Goal: Information Seeking & Learning: Learn about a topic

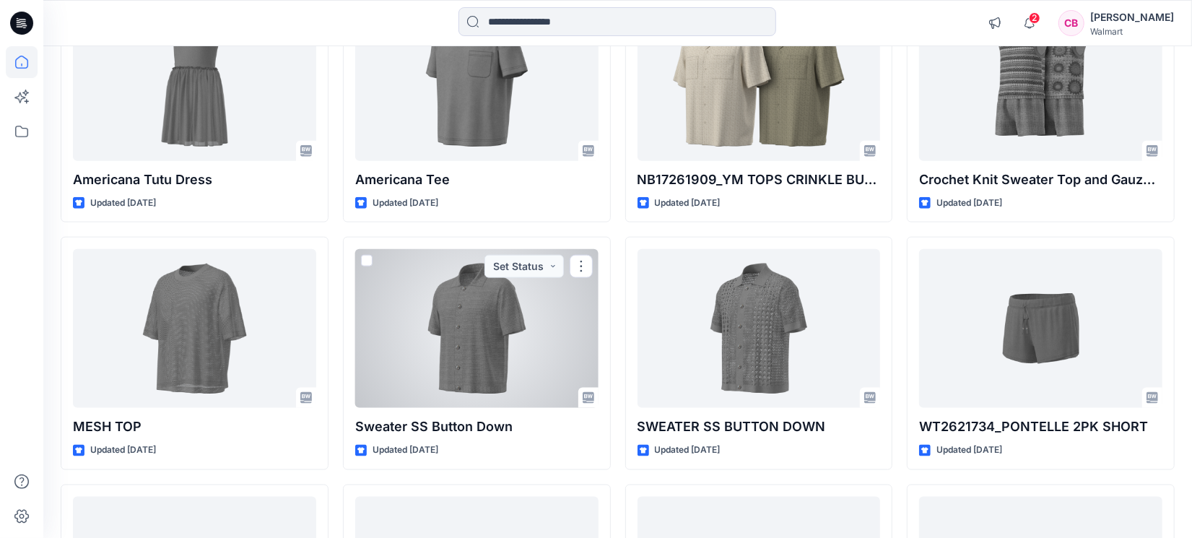
scroll to position [1563, 0]
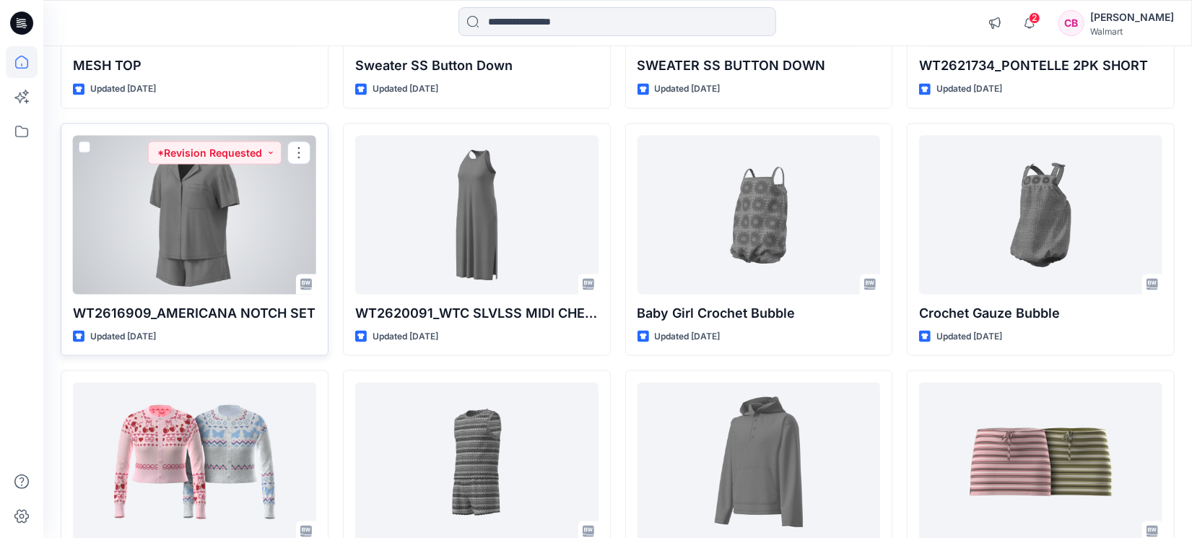
click at [198, 220] on div at bounding box center [194, 215] width 243 height 159
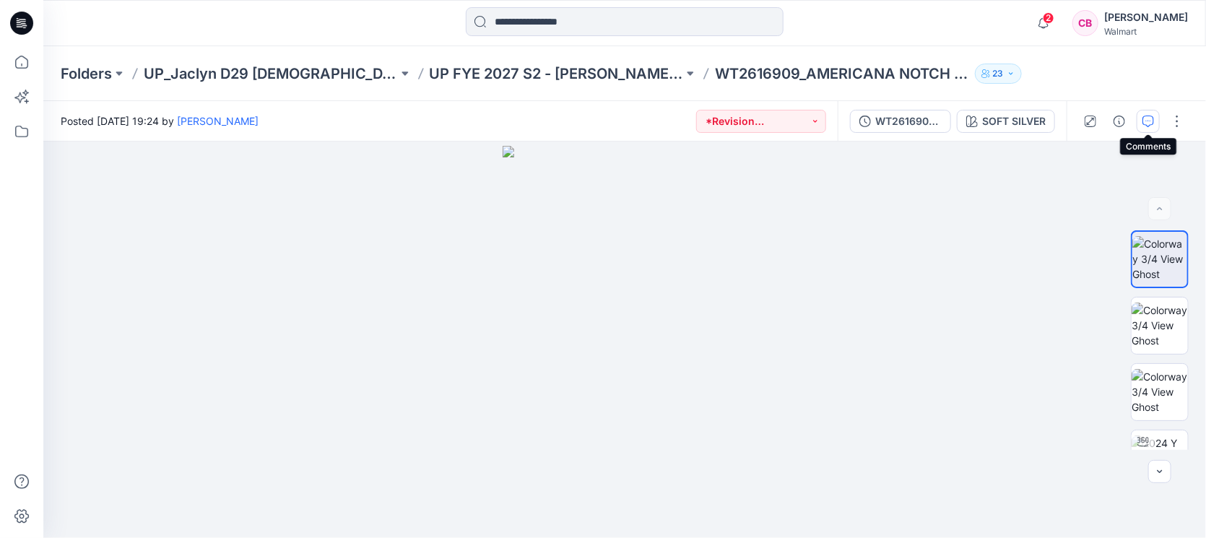
click at [1141, 119] on button "button" at bounding box center [1148, 121] width 23 height 23
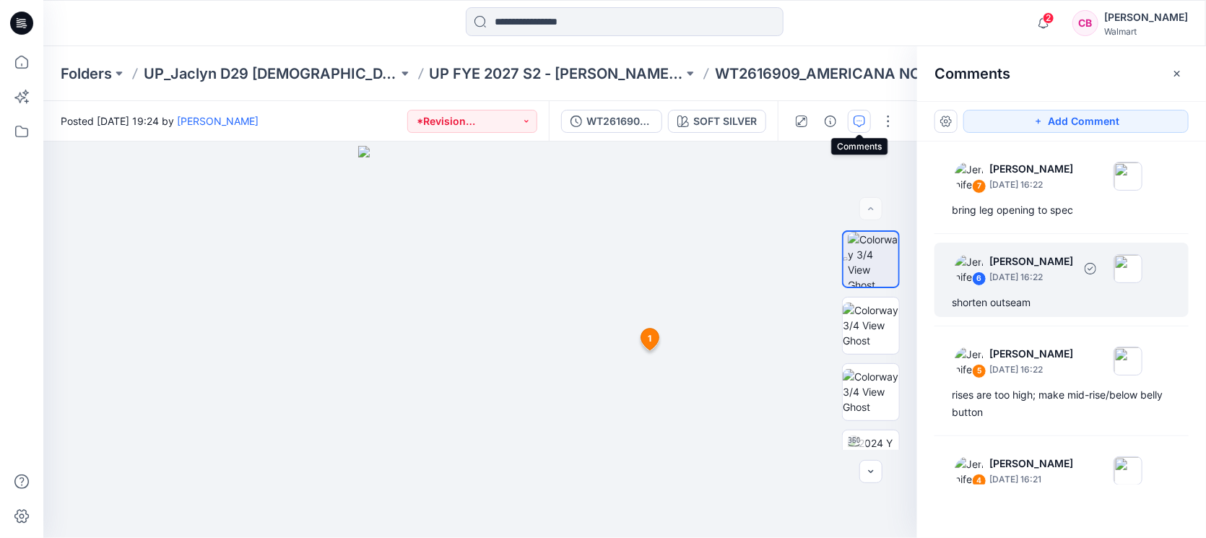
click at [1024, 302] on div "shorten outseam" at bounding box center [1062, 302] width 220 height 17
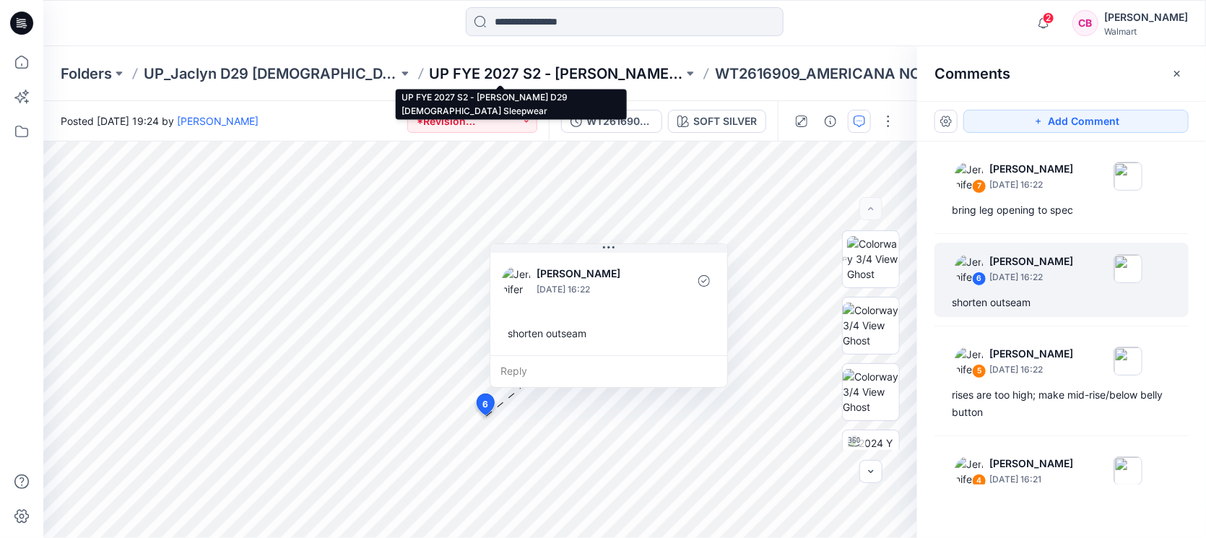
click at [568, 68] on p "UP FYE 2027 S2 - [PERSON_NAME] D29 [DEMOGRAPHIC_DATA] Sleepwear" at bounding box center [557, 74] width 254 height 20
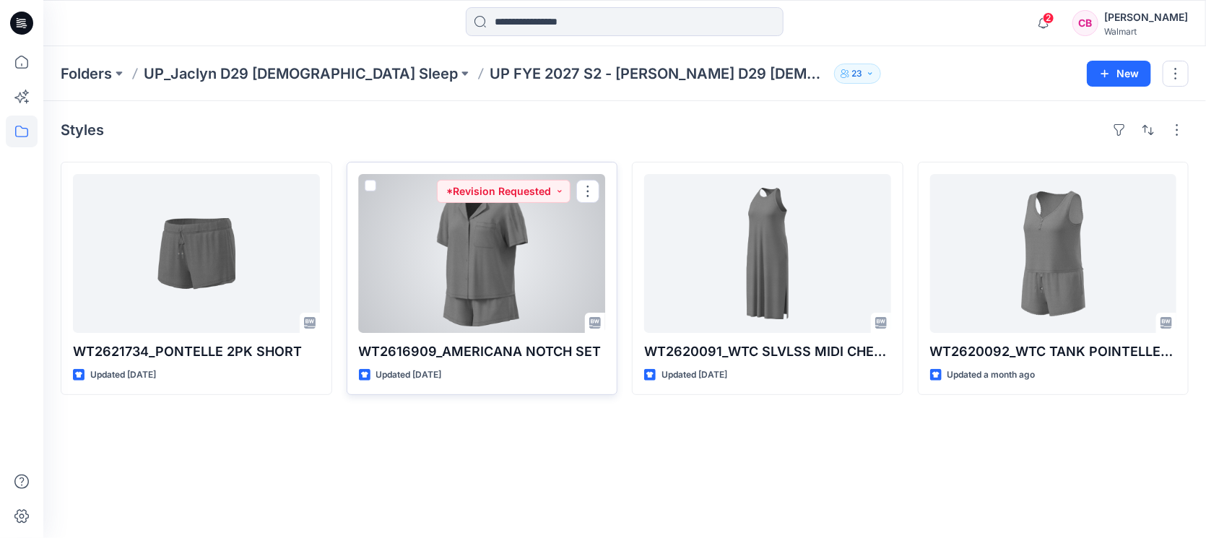
click at [478, 264] on div at bounding box center [482, 253] width 247 height 159
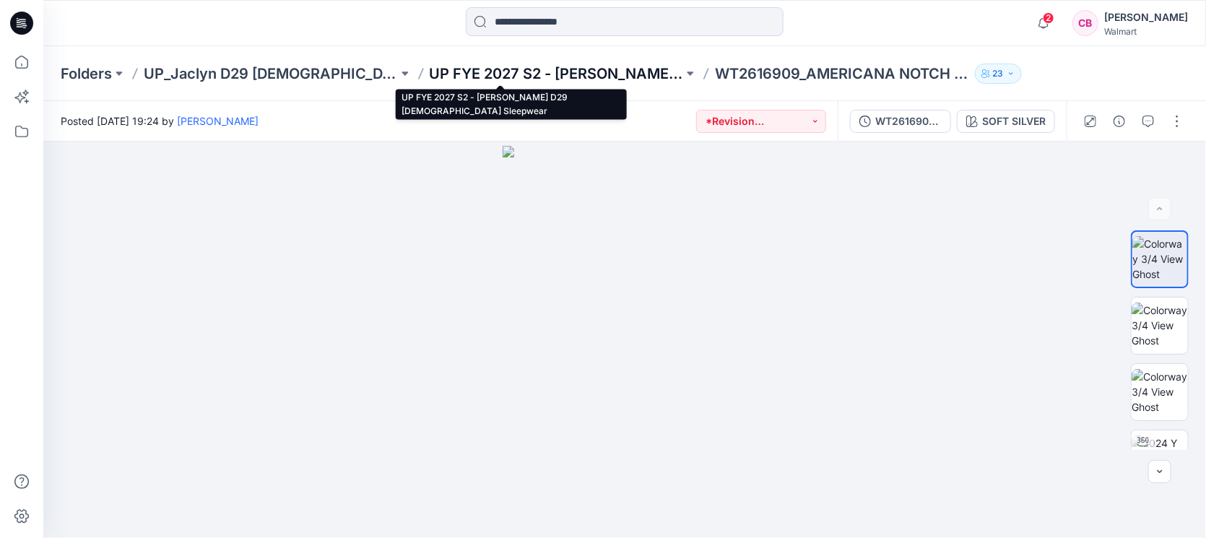
click at [569, 72] on p "UP FYE 2027 S2 - [PERSON_NAME] D29 [DEMOGRAPHIC_DATA] Sleepwear" at bounding box center [557, 74] width 254 height 20
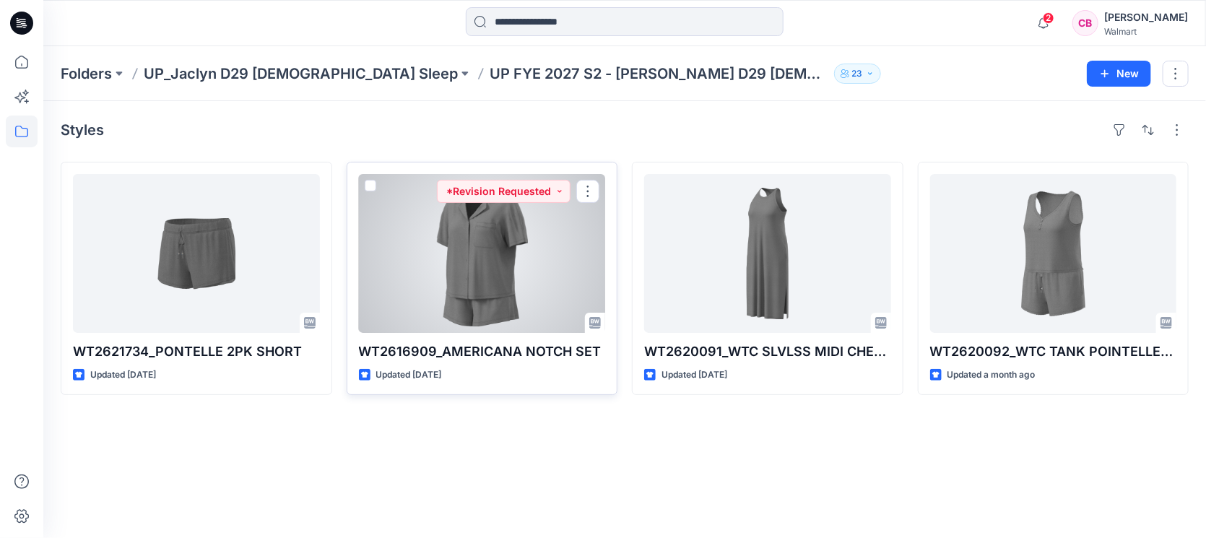
click at [488, 247] on div at bounding box center [482, 253] width 247 height 159
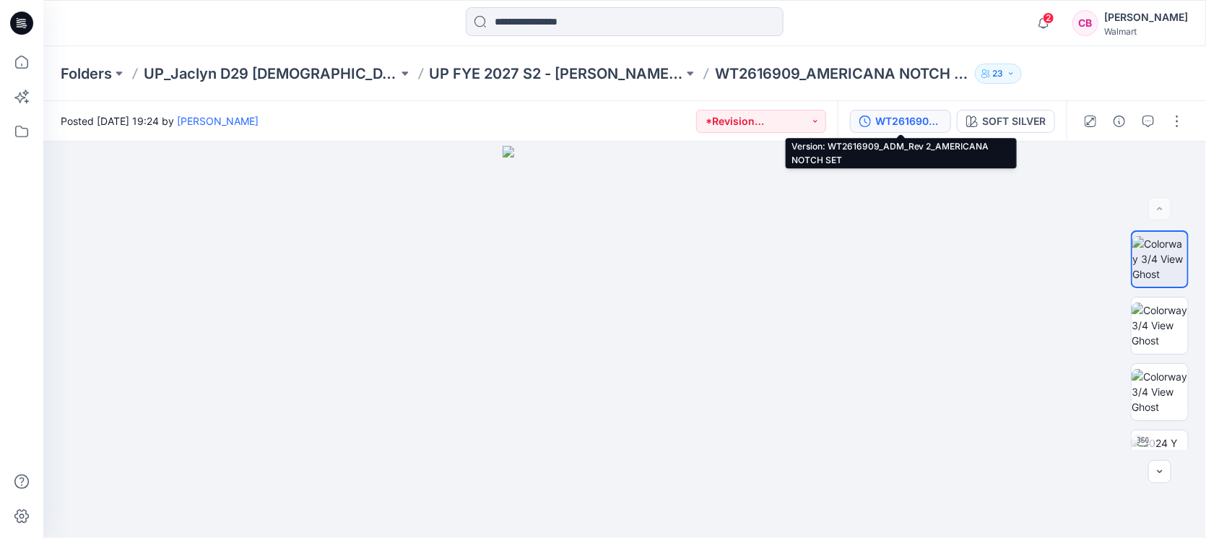
click at [916, 124] on div "WT2616909_ADM_Rev 2_AMERICANA NOTCH SET" at bounding box center [908, 121] width 66 height 16
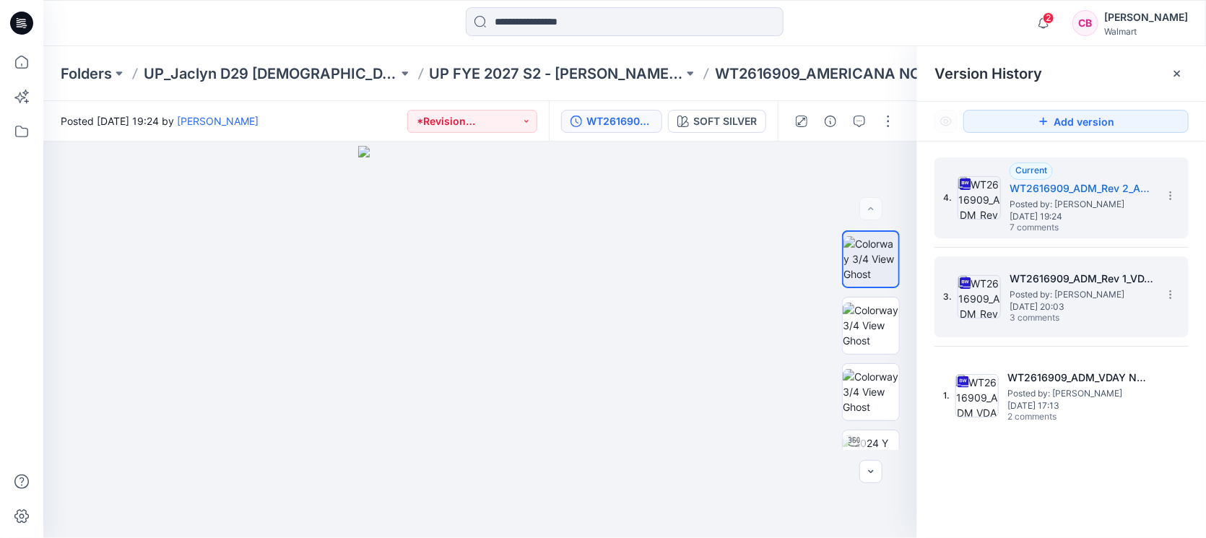
click at [1053, 304] on span "[DATE] 20:03" at bounding box center [1081, 307] width 144 height 10
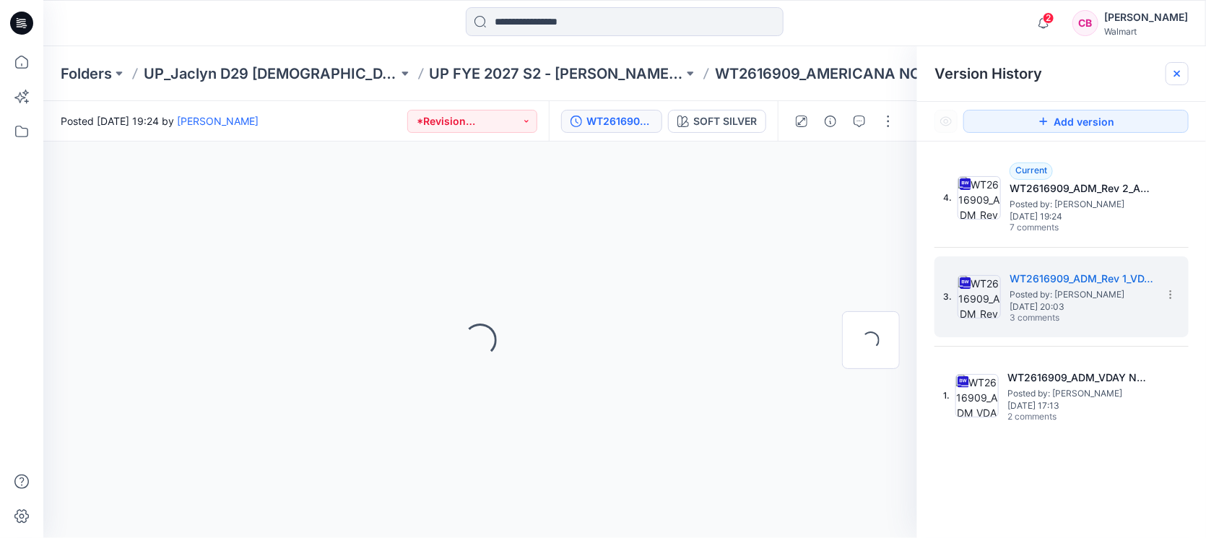
click at [1176, 74] on icon at bounding box center [1177, 74] width 6 height 6
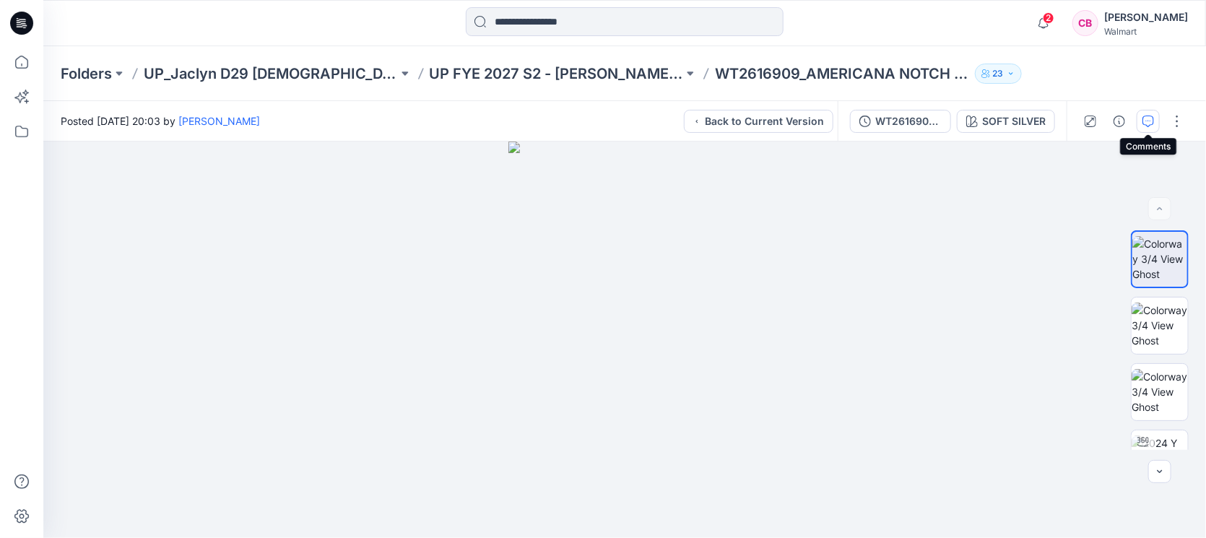
click at [1150, 127] on button "button" at bounding box center [1148, 121] width 23 height 23
